Goal: Navigation & Orientation: Find specific page/section

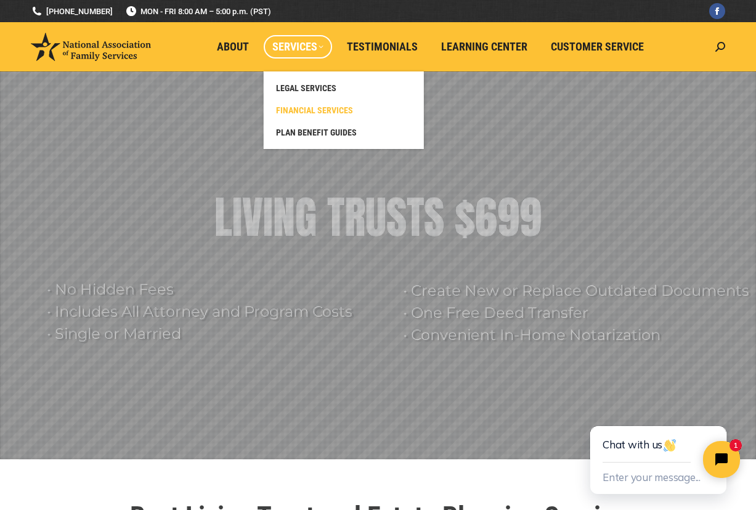
click at [308, 106] on span "FINANCIAL SERVICES" at bounding box center [314, 110] width 77 height 11
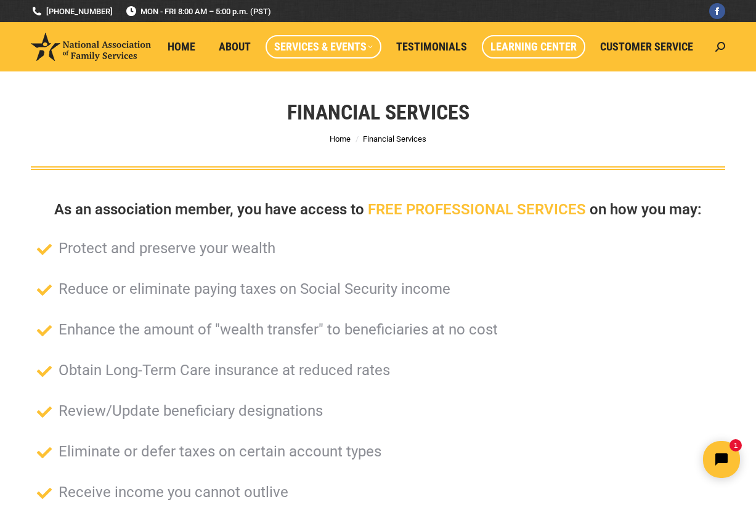
click at [525, 48] on span "Learning Center" at bounding box center [534, 47] width 86 height 14
